Goal: Ask a question: Seek information or help from site administrators or community

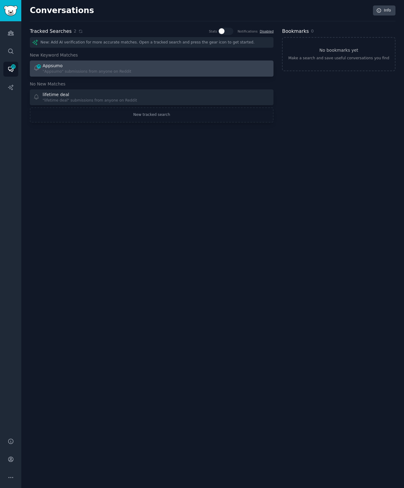
click at [87, 70] on div ""Appsumo" submissions from anyone on Reddit" at bounding box center [87, 71] width 89 height 5
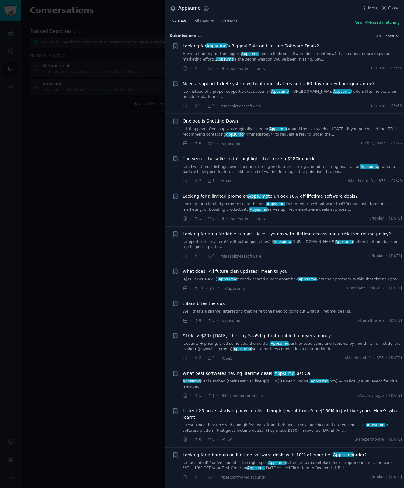
click at [282, 46] on span "Looking for Appsumo ’s Biggest Sale on Lifetime Software Deals?" at bounding box center [251, 46] width 136 height 6
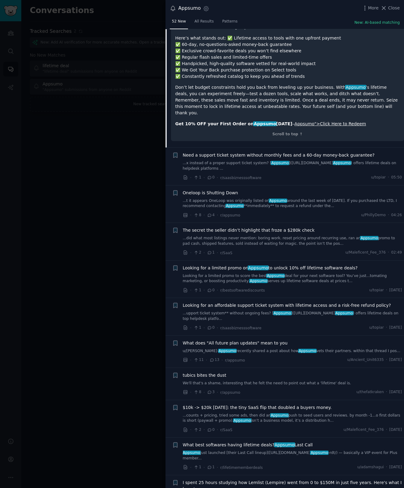
scroll to position [286, 0]
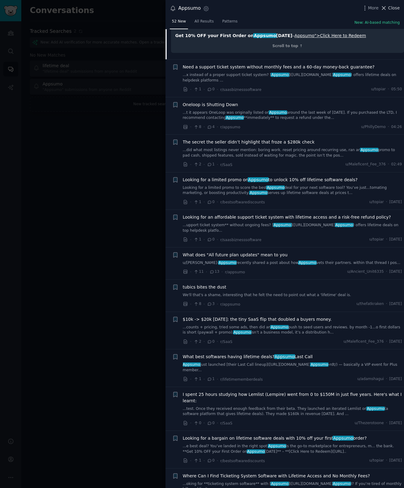
click at [385, 8] on icon at bounding box center [383, 8] width 6 height 6
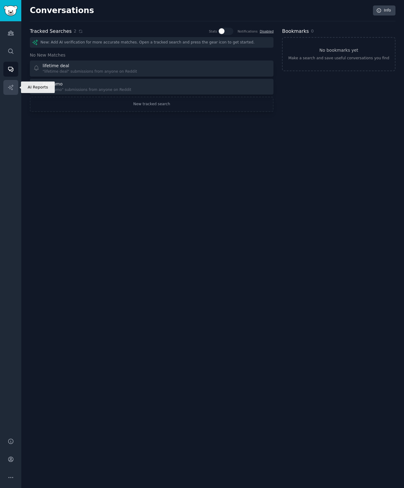
click at [10, 91] on link "AI Reports" at bounding box center [10, 87] width 15 height 15
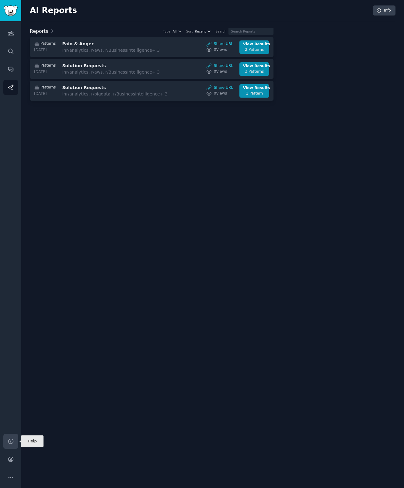
click at [7, 435] on link "Help" at bounding box center [10, 441] width 15 height 15
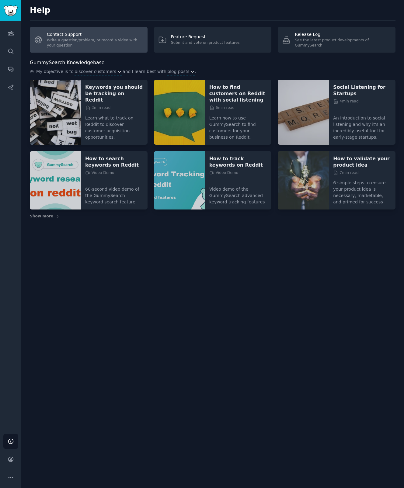
click at [58, 36] on link "Contact Support Write a question/problem, or record a video with your question" at bounding box center [89, 40] width 118 height 26
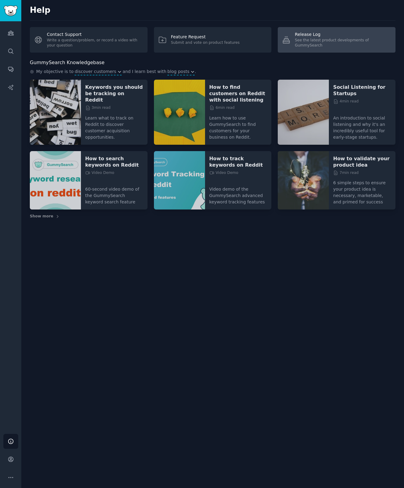
click at [337, 29] on link "Release Log See the latest product developments of GummySearch" at bounding box center [336, 40] width 118 height 26
